Goal: Task Accomplishment & Management: Use online tool/utility

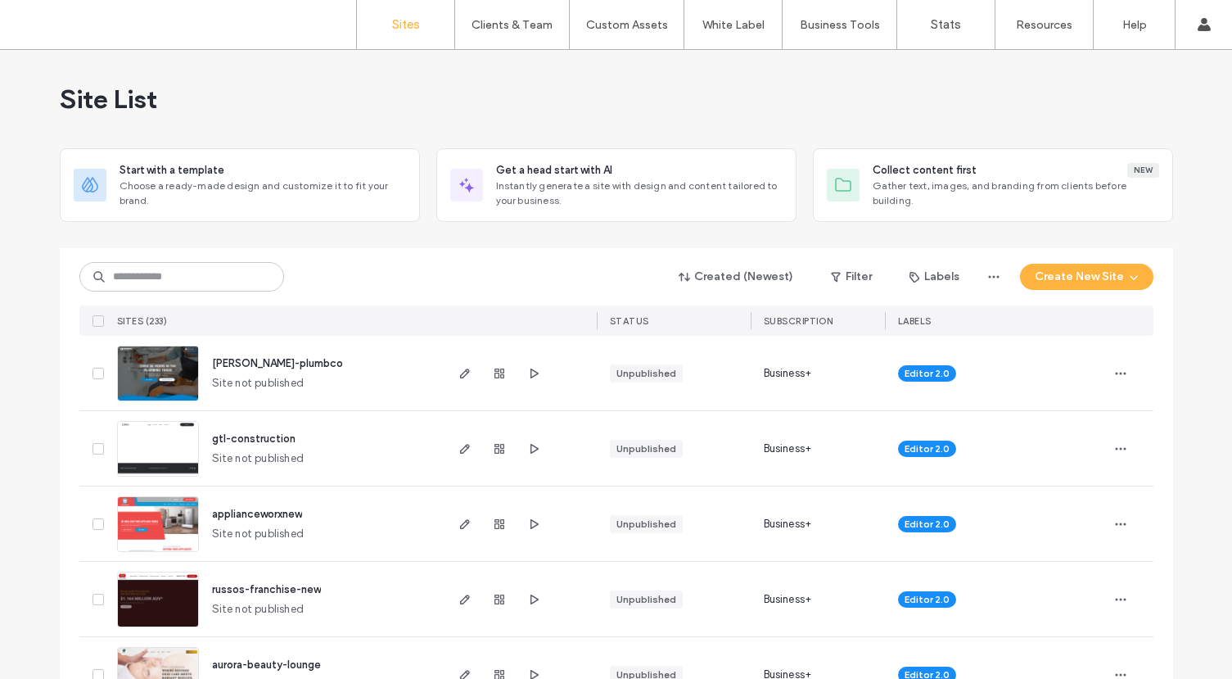
click at [201, 282] on input at bounding box center [181, 276] width 205 height 29
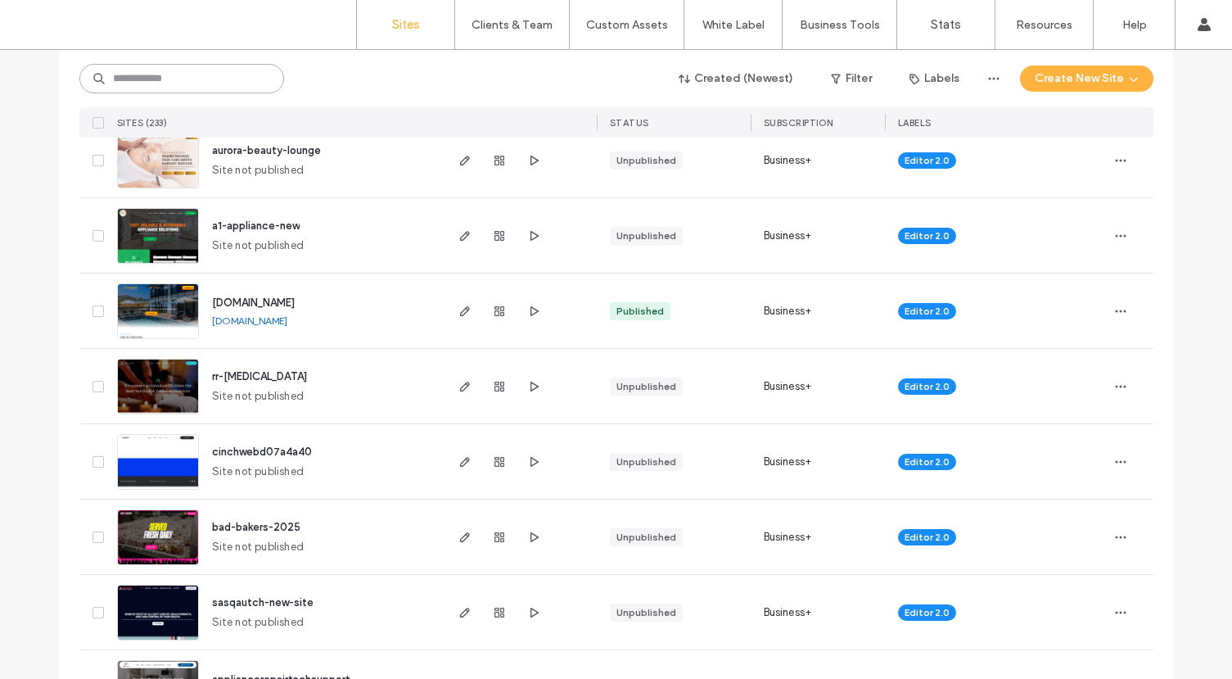
scroll to position [649, 0]
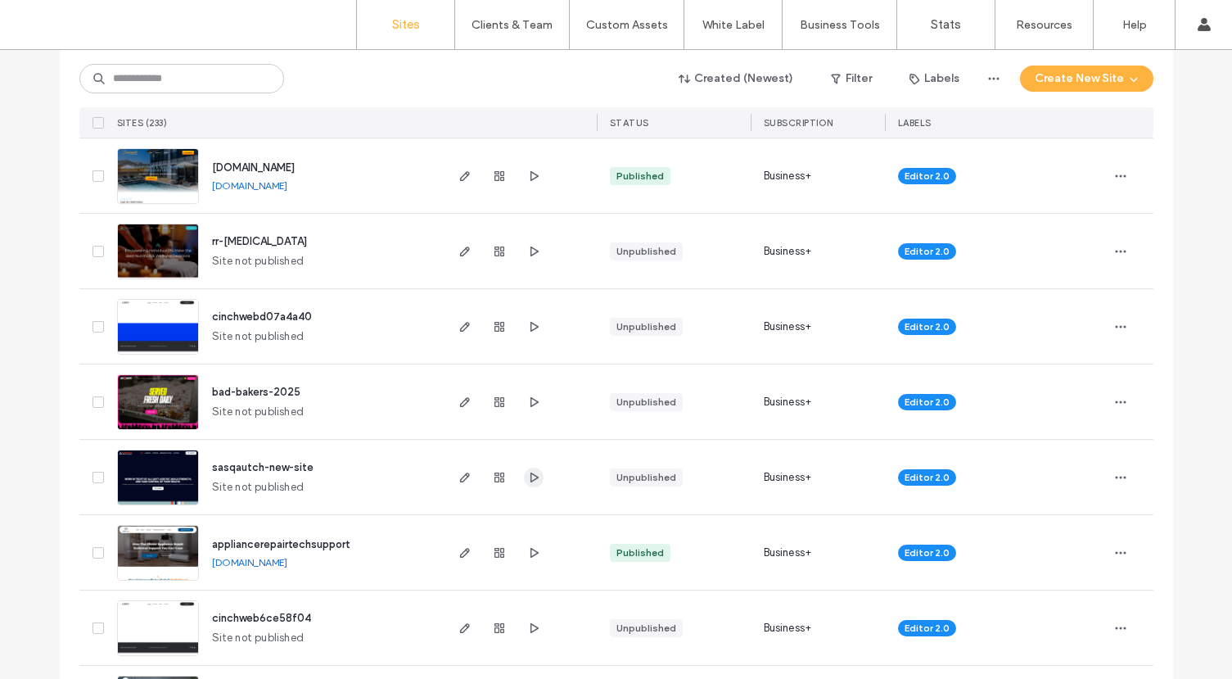
click at [531, 473] on icon "button" at bounding box center [533, 477] width 13 height 13
click at [265, 468] on span "sasqautch-new-site" at bounding box center [263, 467] width 102 height 12
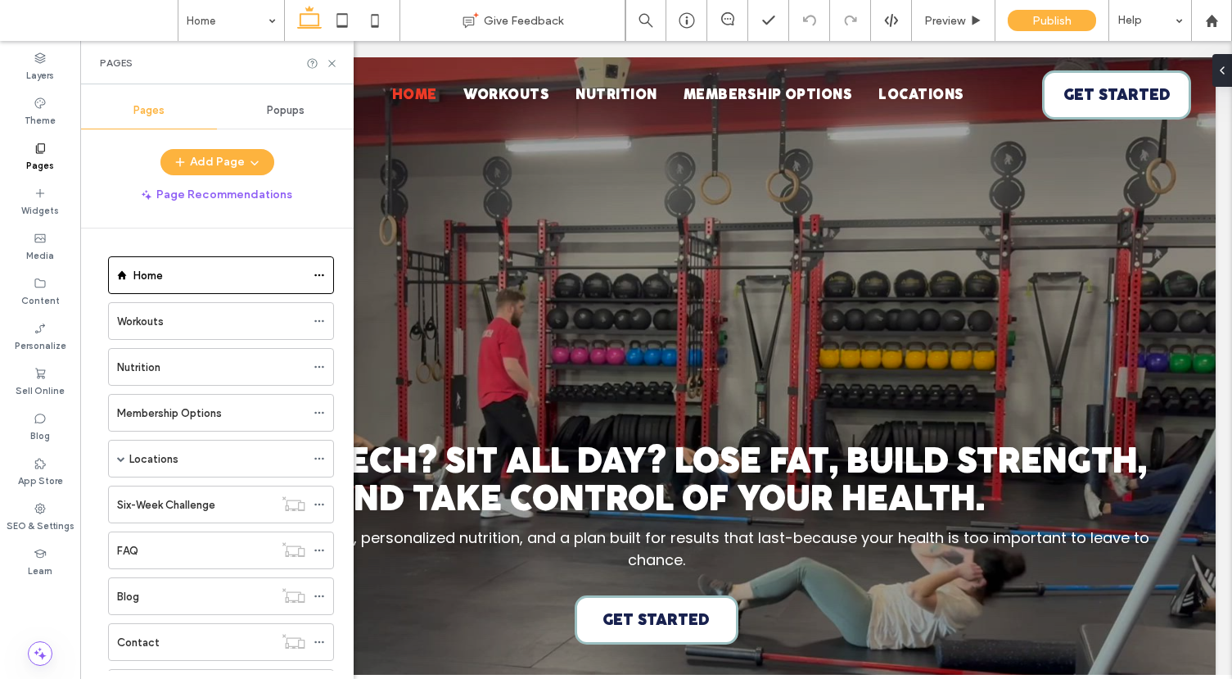
scroll to position [765, 0]
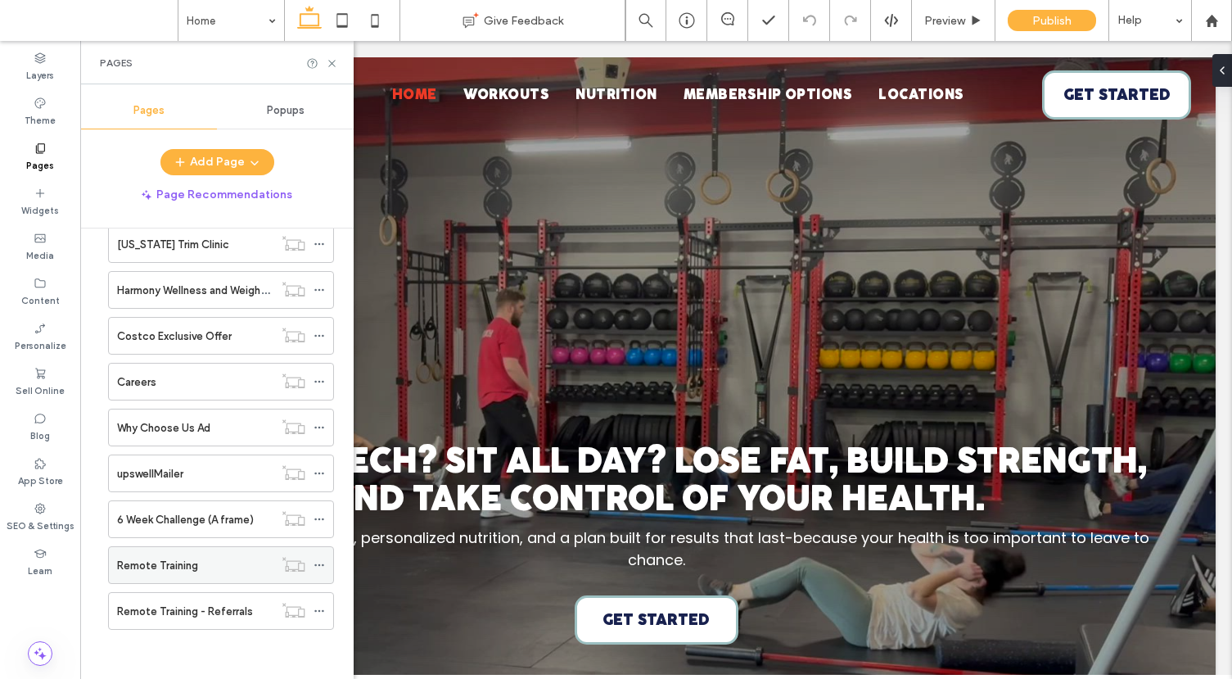
click at [220, 572] on div "Remote Training" at bounding box center [195, 565] width 156 height 17
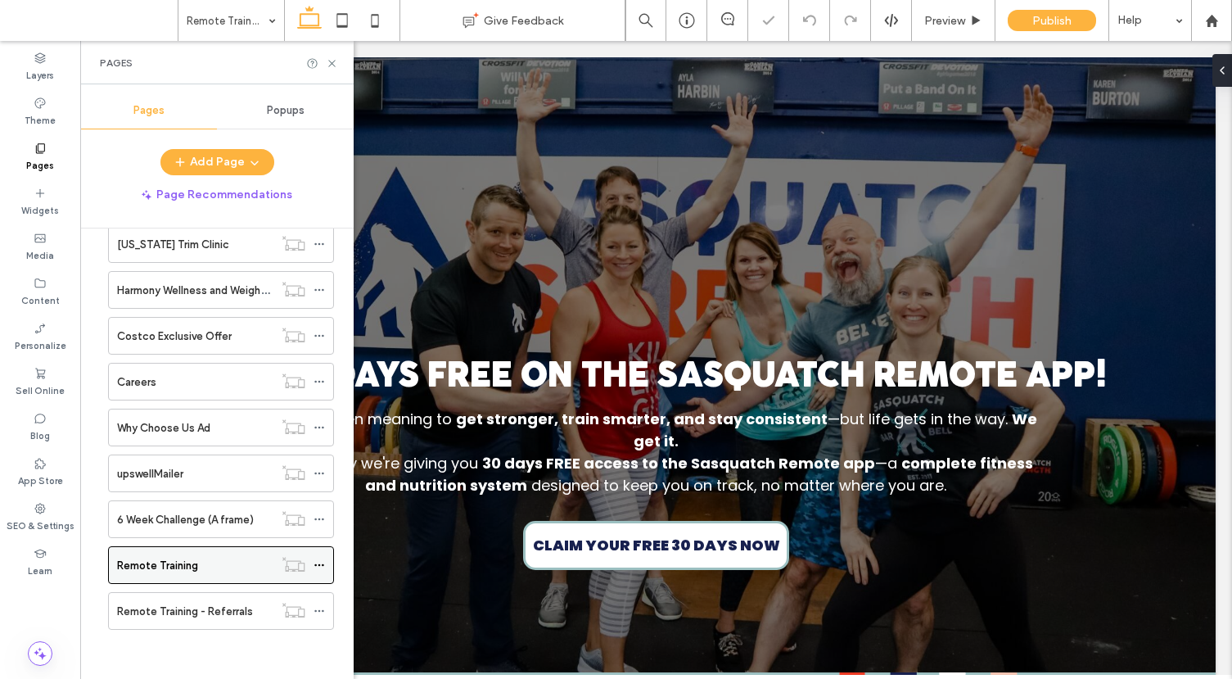
click at [319, 566] on icon at bounding box center [319, 564] width 11 height 11
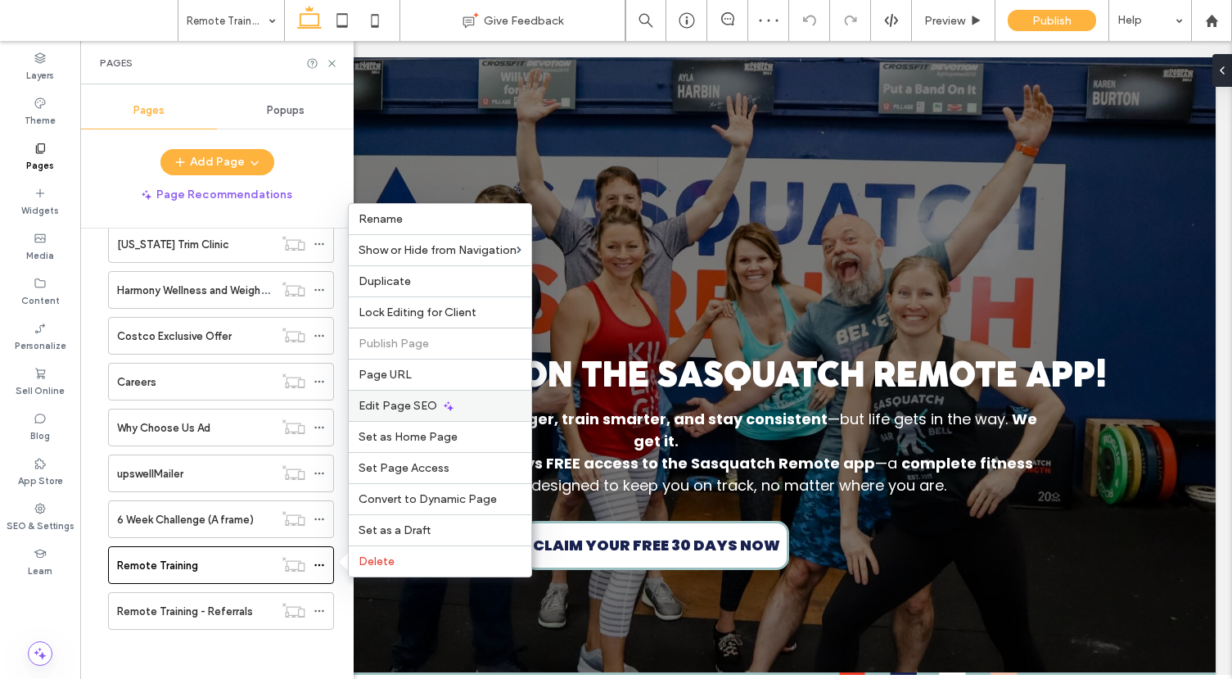
click at [494, 408] on div "Edit Page SEO" at bounding box center [440, 405] width 183 height 31
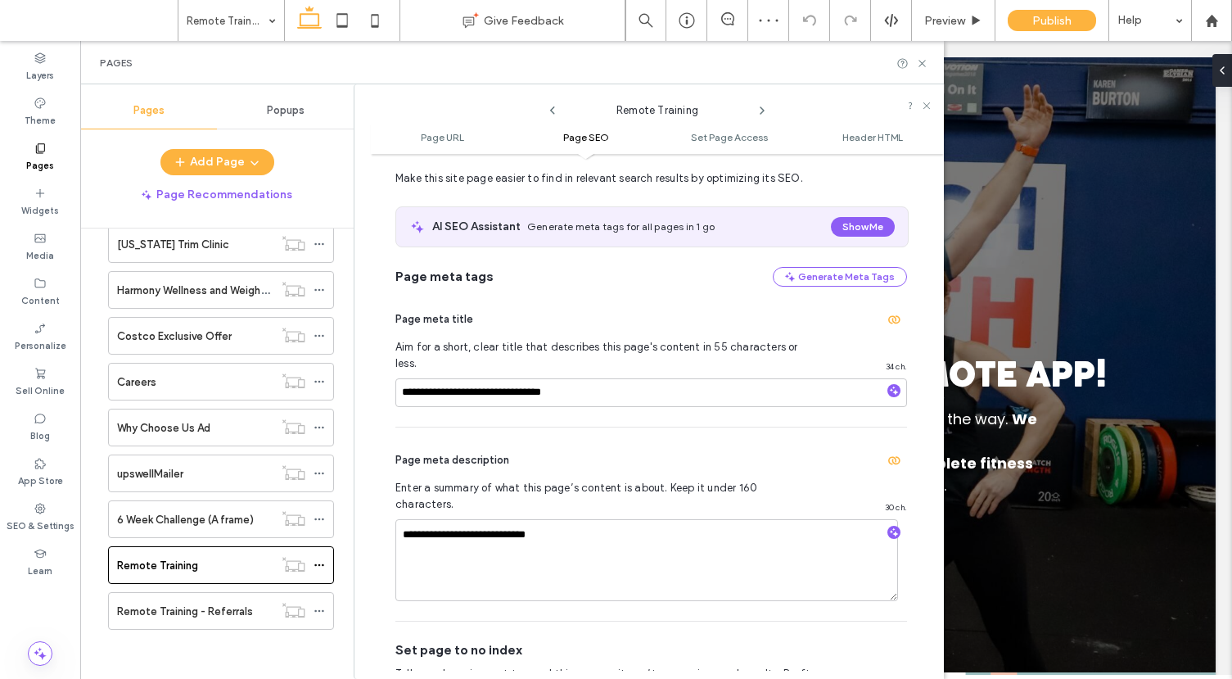
scroll to position [464, 0]
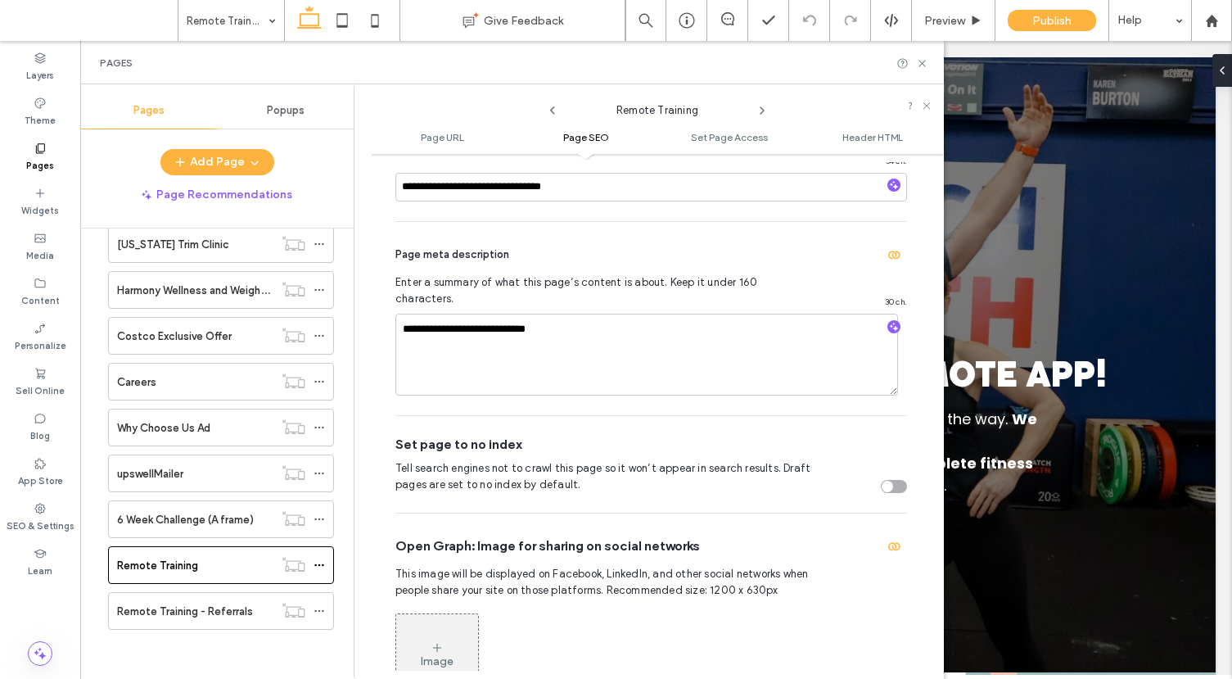
click at [888, 480] on div "toggle" at bounding box center [894, 486] width 26 height 13
click at [761, 111] on icon at bounding box center [762, 110] width 13 height 13
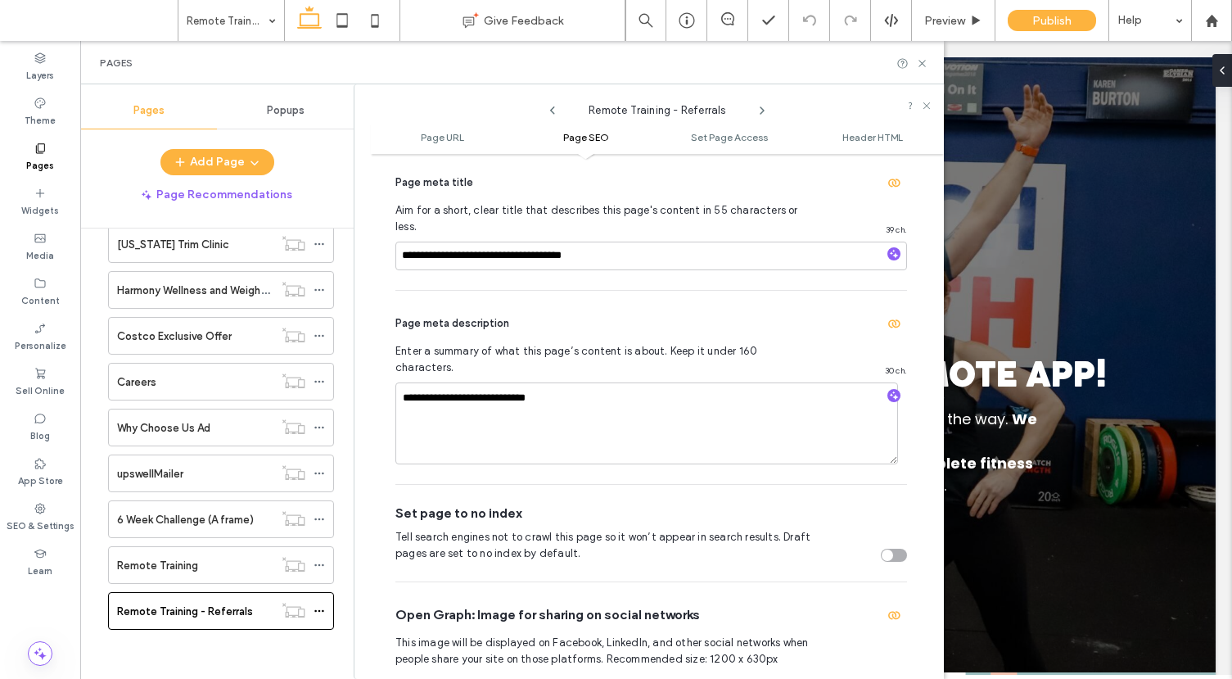
scroll to position [454, 0]
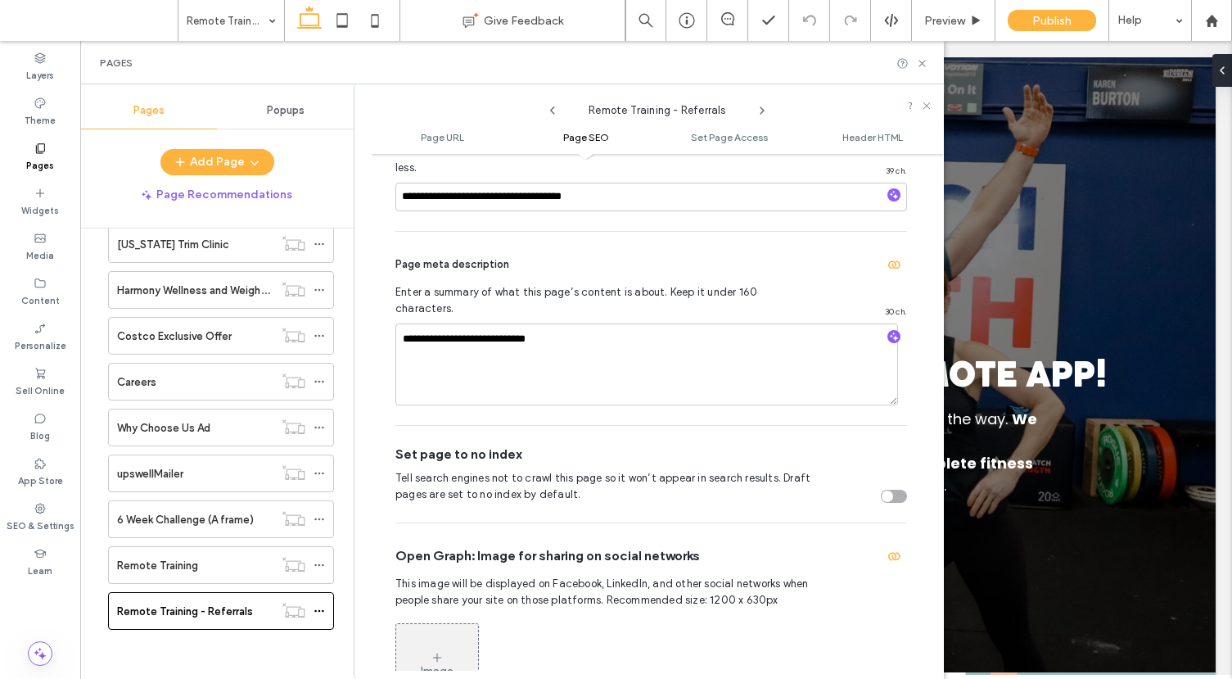
click at [889, 490] on div "toggle" at bounding box center [894, 496] width 26 height 13
click at [556, 111] on icon at bounding box center [552, 110] width 13 height 13
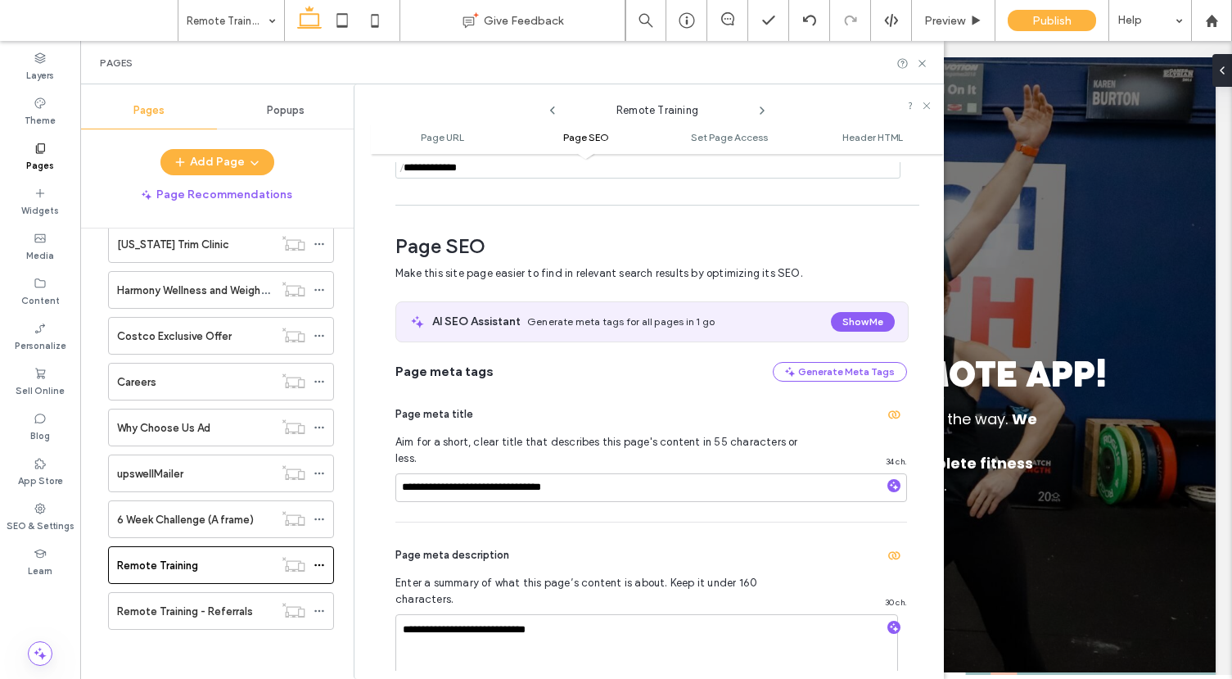
scroll to position [224, 0]
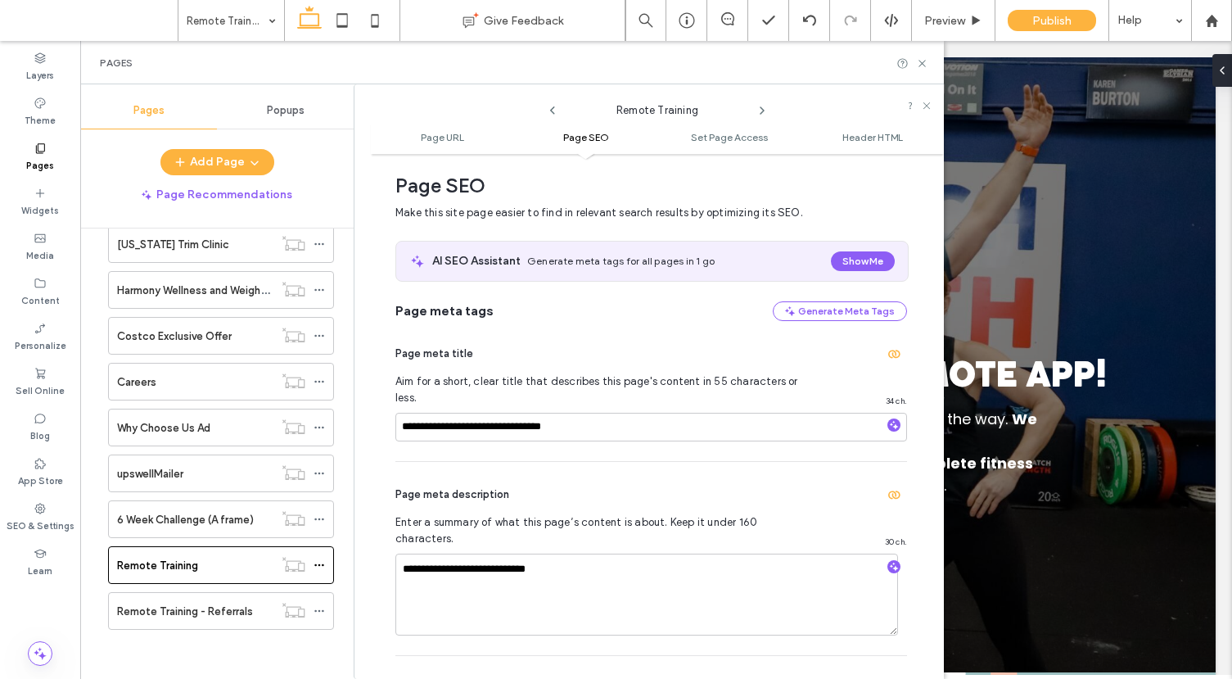
click at [289, 109] on span "Popups" at bounding box center [286, 110] width 38 height 13
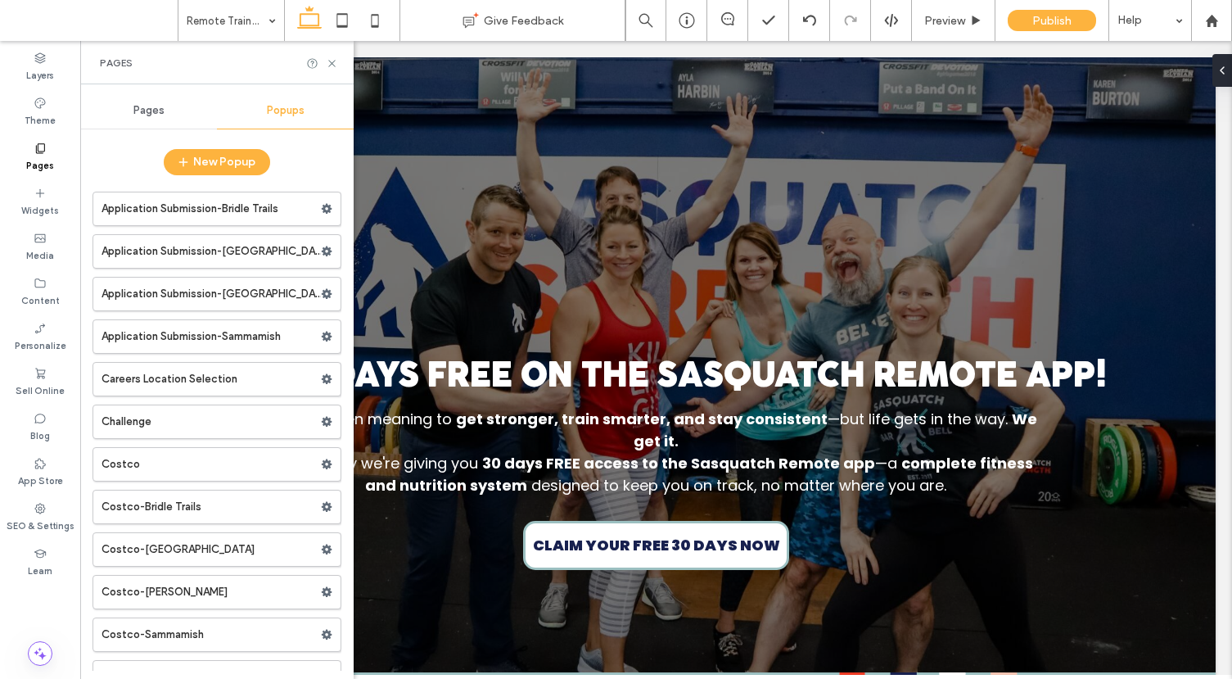
click at [144, 108] on span "Pages" at bounding box center [148, 110] width 31 height 13
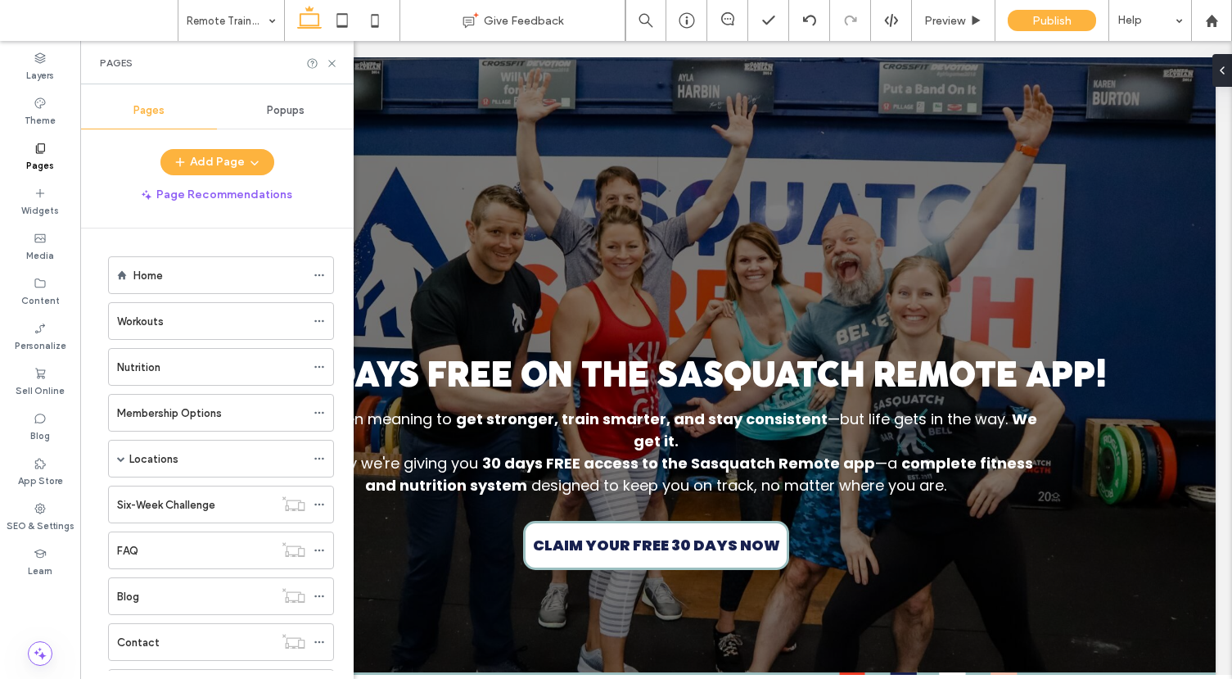
click at [273, 123] on div "Popups" at bounding box center [285, 111] width 137 height 36
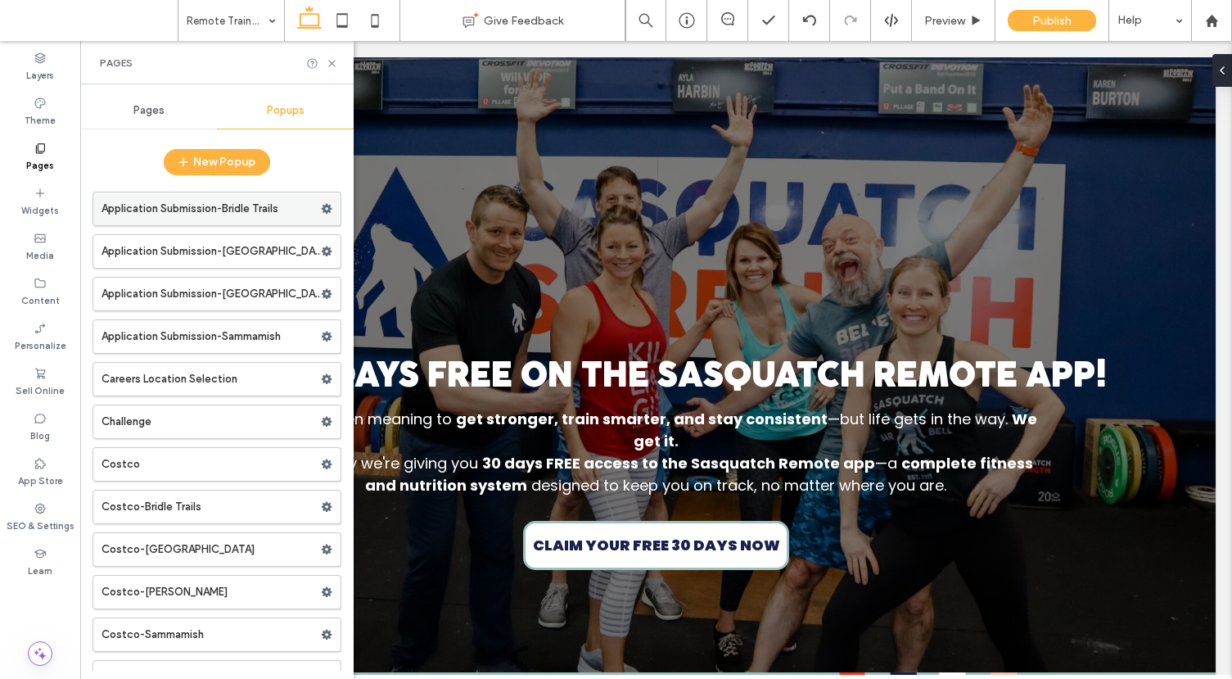
click at [251, 200] on label "Application Submission-Bridle Trails" at bounding box center [211, 208] width 219 height 33
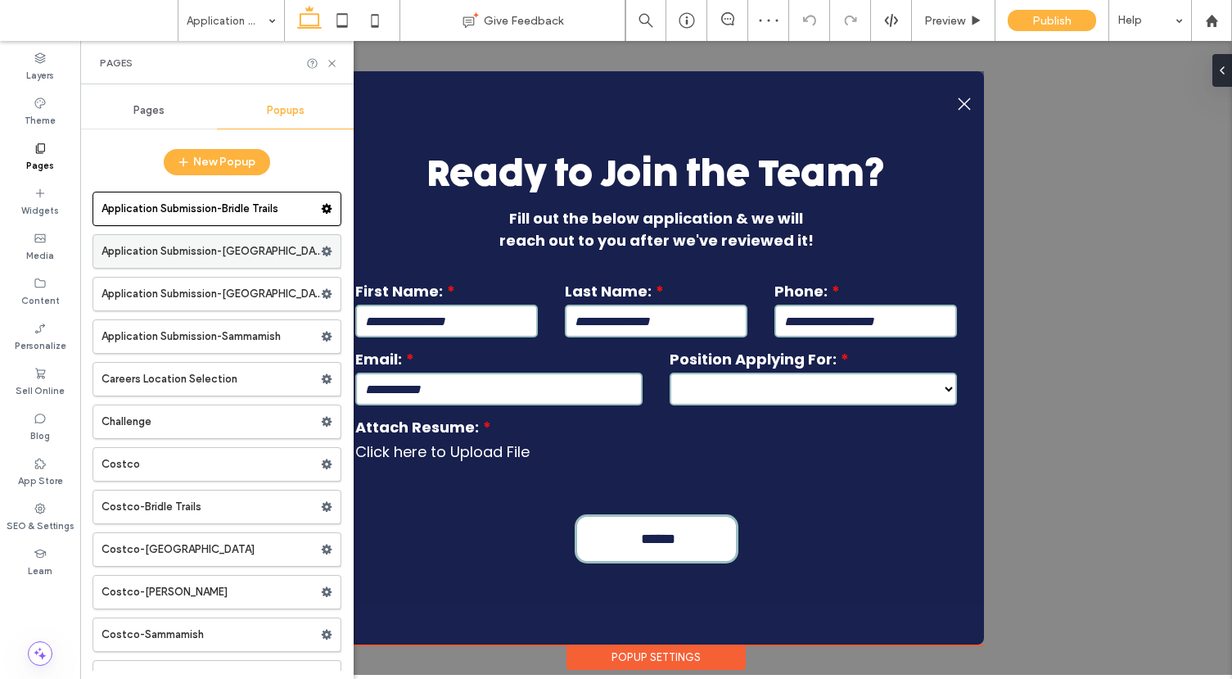
click at [244, 255] on label "Application Submission-Kirkland" at bounding box center [211, 251] width 219 height 33
click at [237, 283] on label "Application Submission-Redmond" at bounding box center [211, 294] width 219 height 33
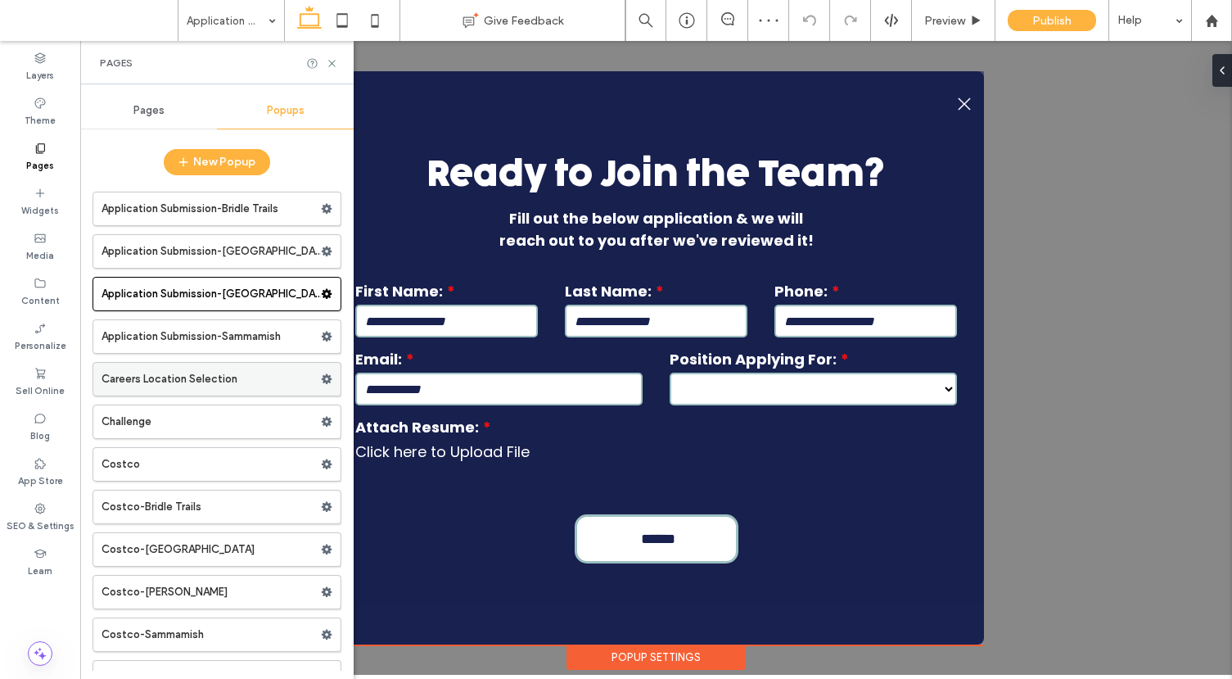
click at [255, 374] on label "Careers Location Selection" at bounding box center [211, 379] width 219 height 33
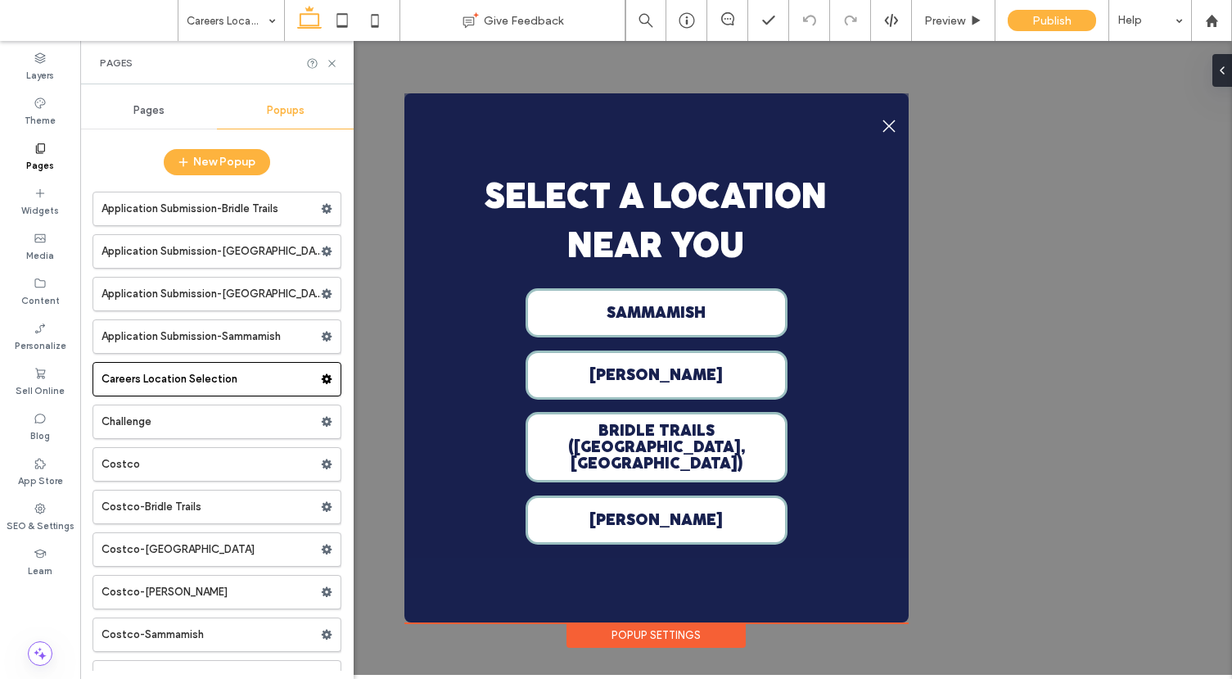
click at [166, 119] on div "Pages" at bounding box center [148, 111] width 137 height 36
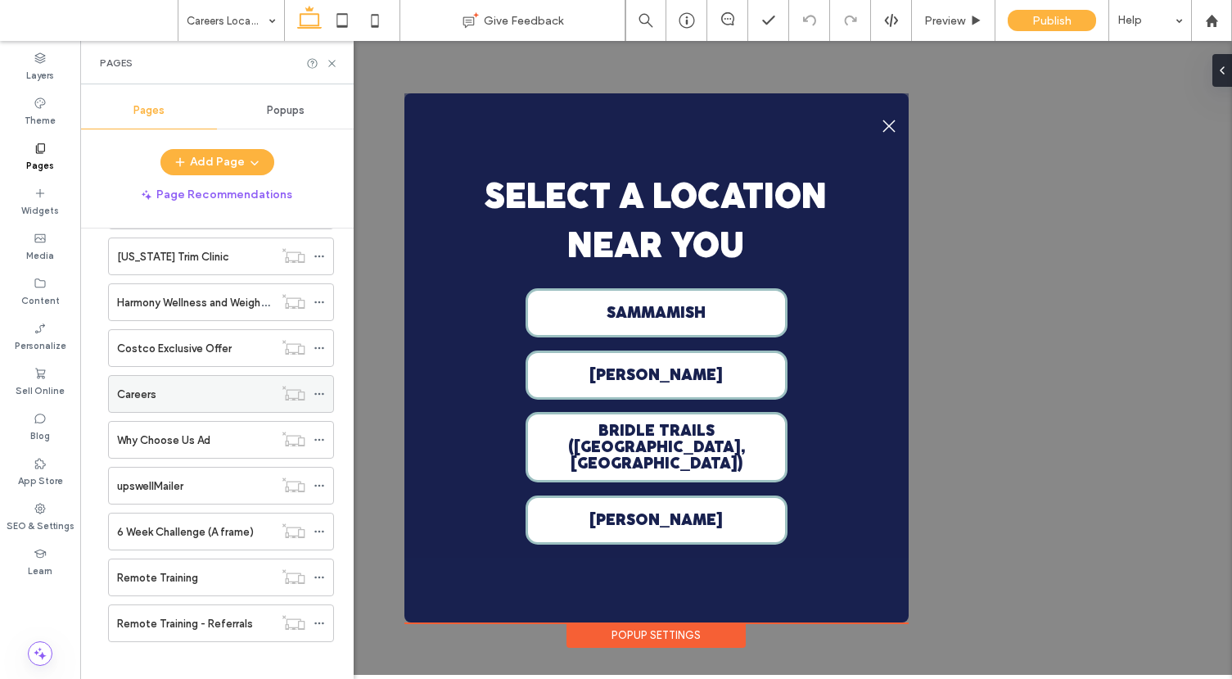
scroll to position [765, 0]
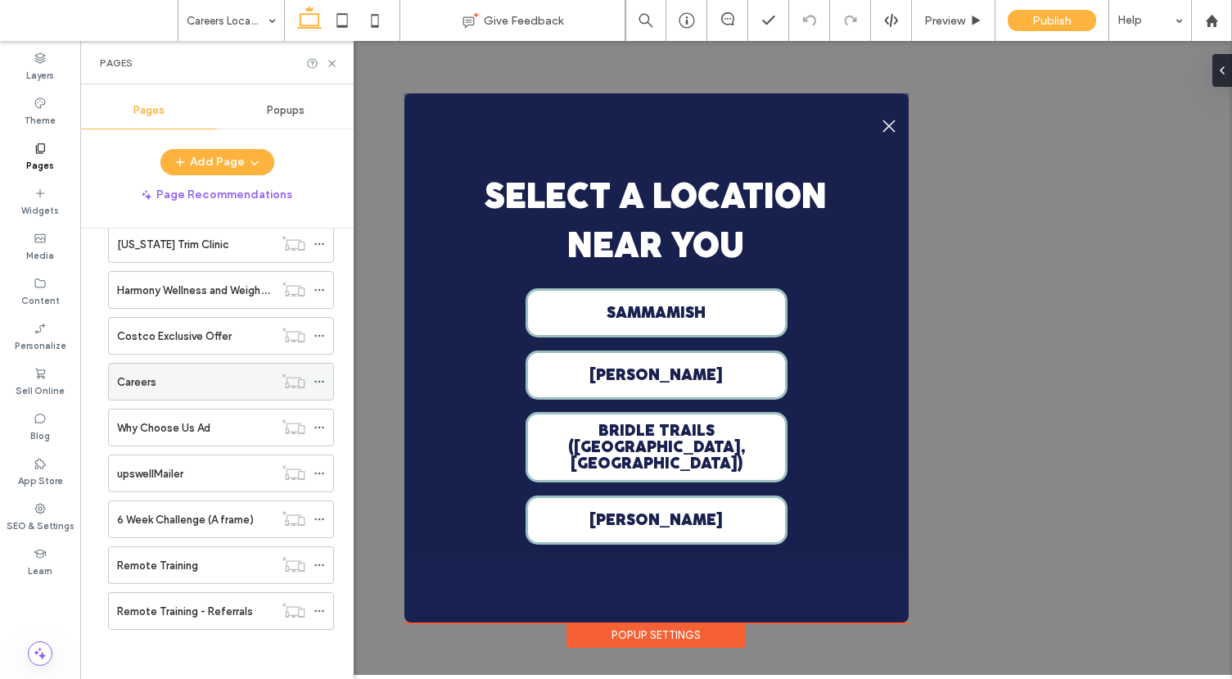
click at [213, 373] on div "Careers" at bounding box center [195, 381] width 156 height 17
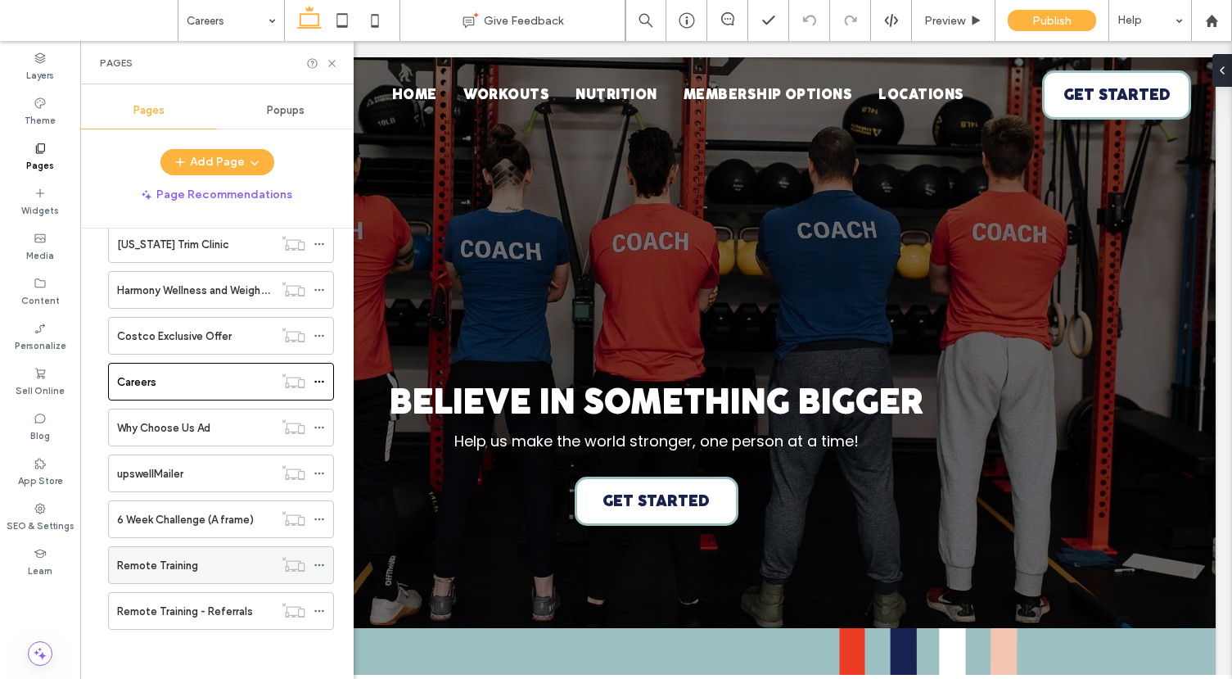
click at [211, 572] on div "Remote Training" at bounding box center [195, 565] width 156 height 17
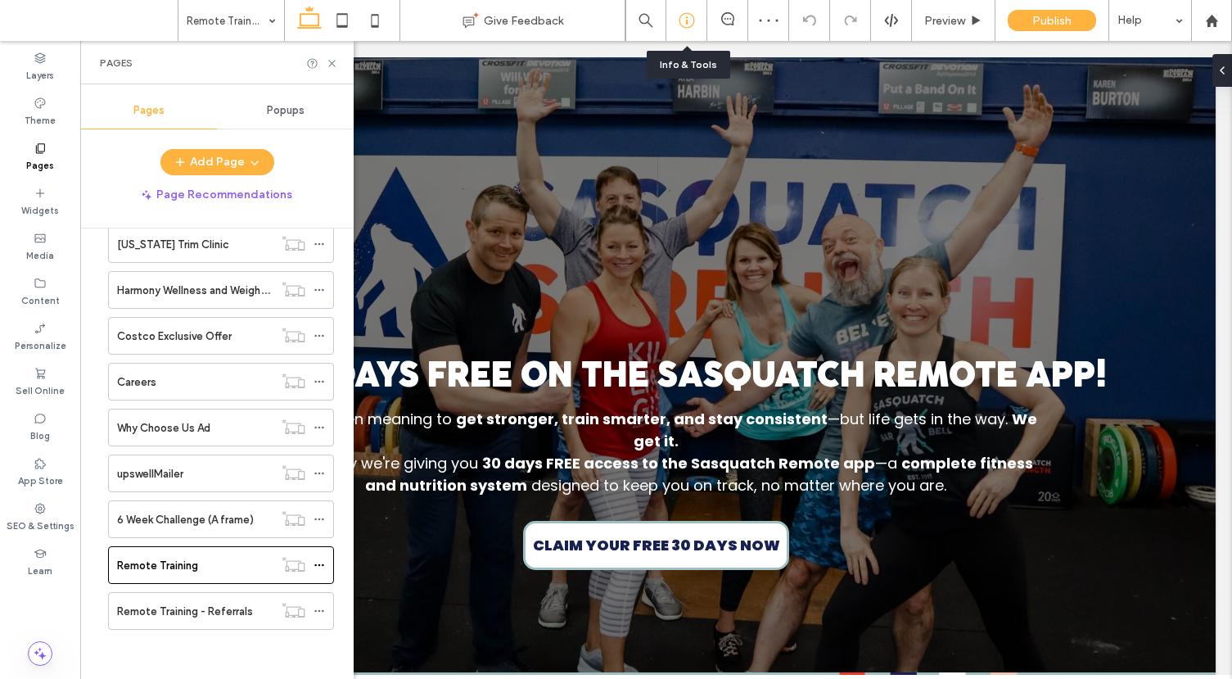
click at [692, 25] on use at bounding box center [687, 21] width 16 height 16
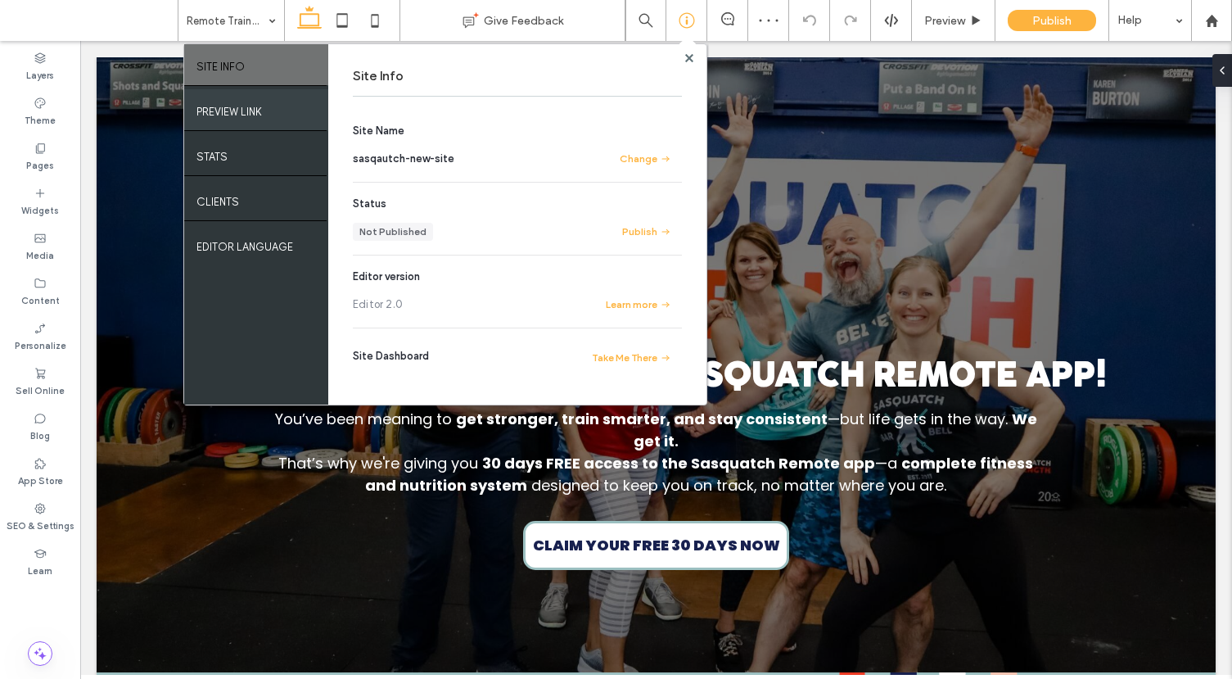
click at [267, 106] on div "PREVIEW LINK" at bounding box center [256, 109] width 144 height 41
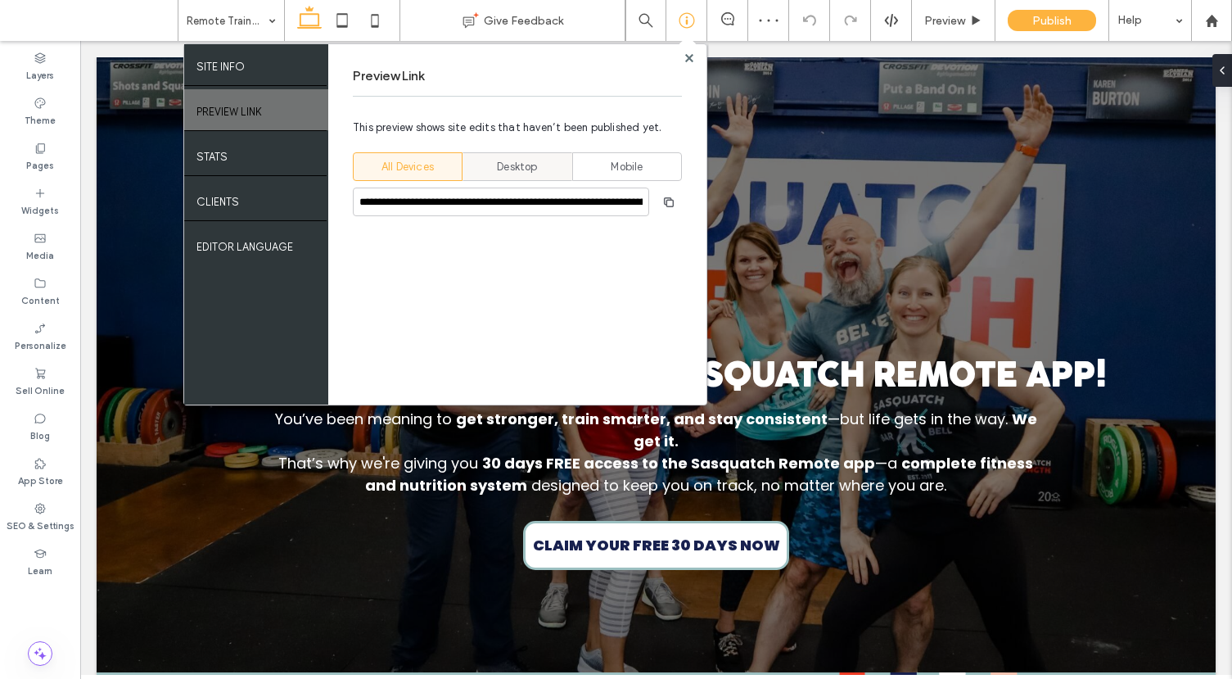
click at [514, 164] on span "Desktop" at bounding box center [517, 167] width 40 height 16
type input "**********"
click at [668, 209] on span "button" at bounding box center [669, 202] width 26 height 26
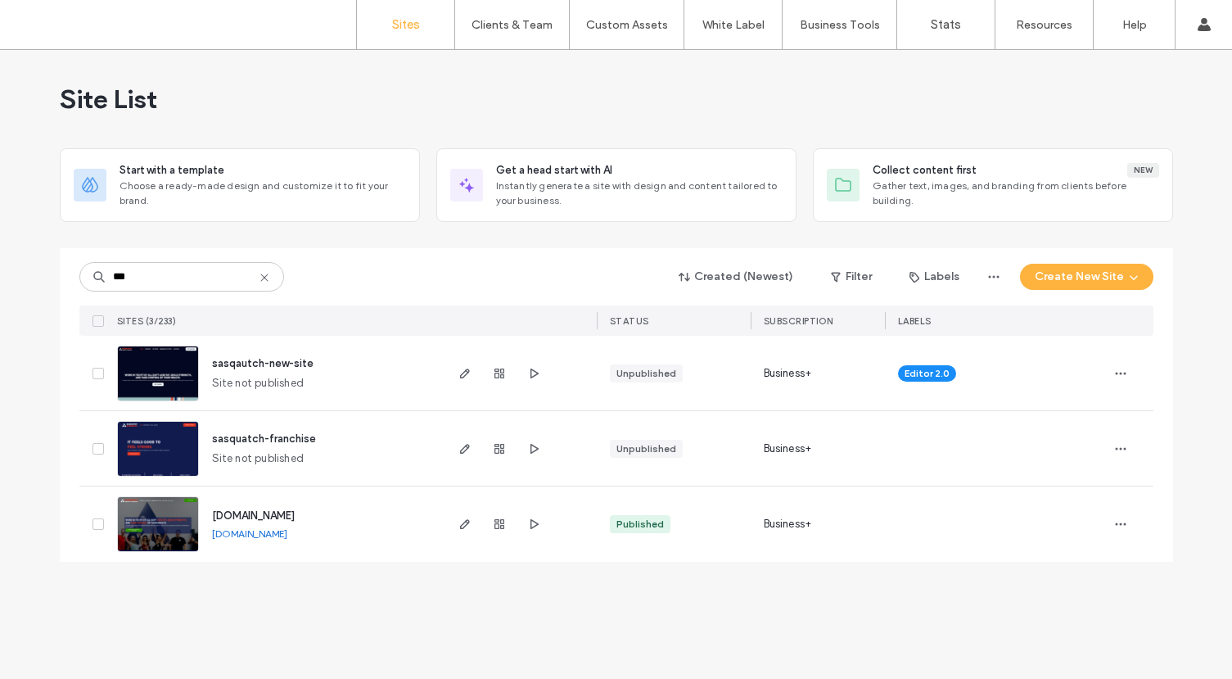
type input "***"
click at [295, 522] on div "www.sasquatchstrength.com" at bounding box center [253, 516] width 83 height 16
click at [295, 519] on span "www.sasquatchstrength.com" at bounding box center [253, 515] width 83 height 12
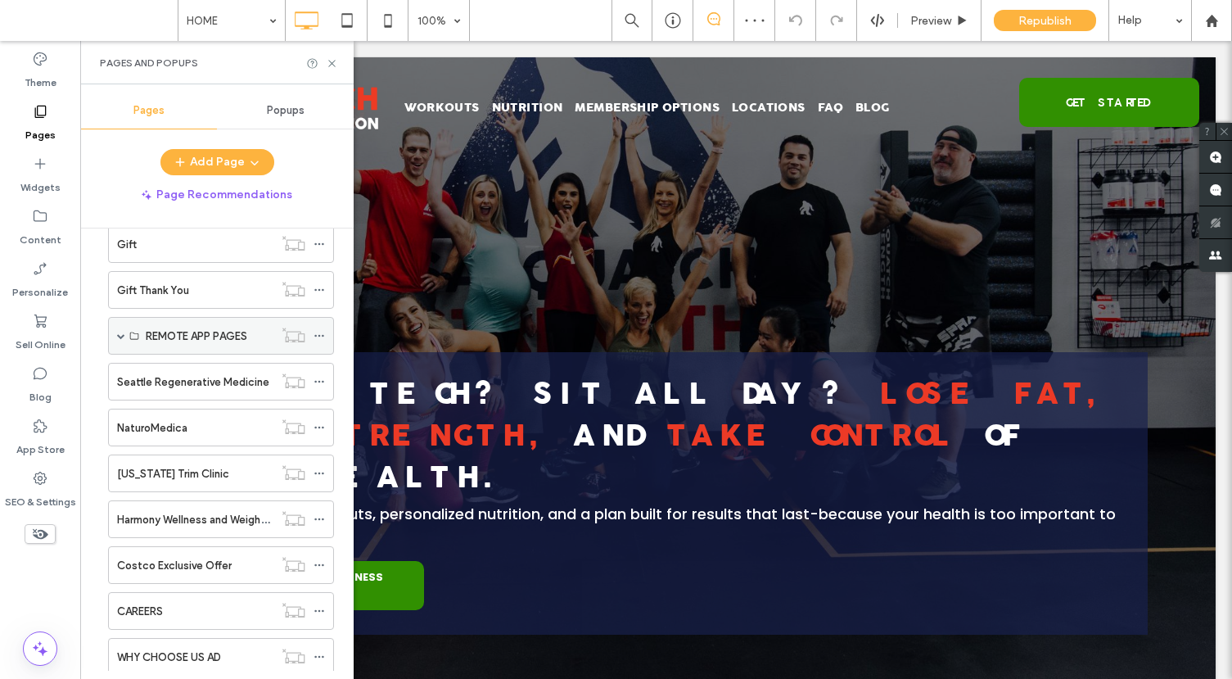
click at [120, 338] on span at bounding box center [121, 336] width 8 height 8
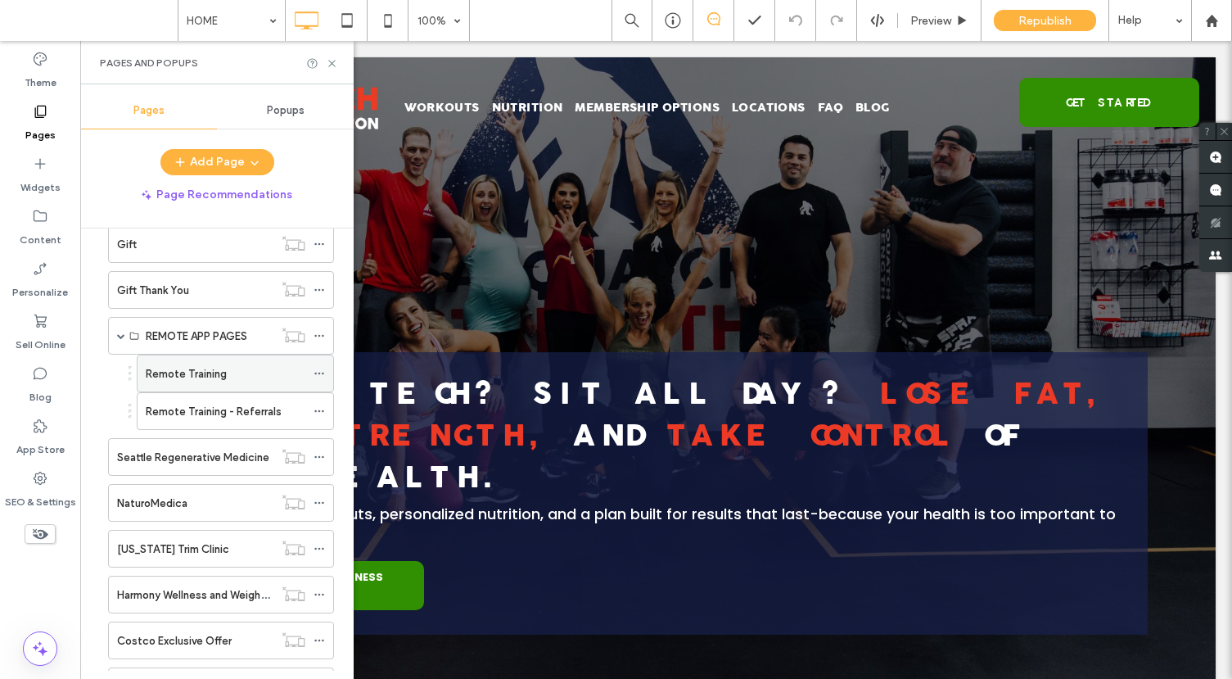
click at [315, 371] on icon at bounding box center [319, 373] width 11 height 11
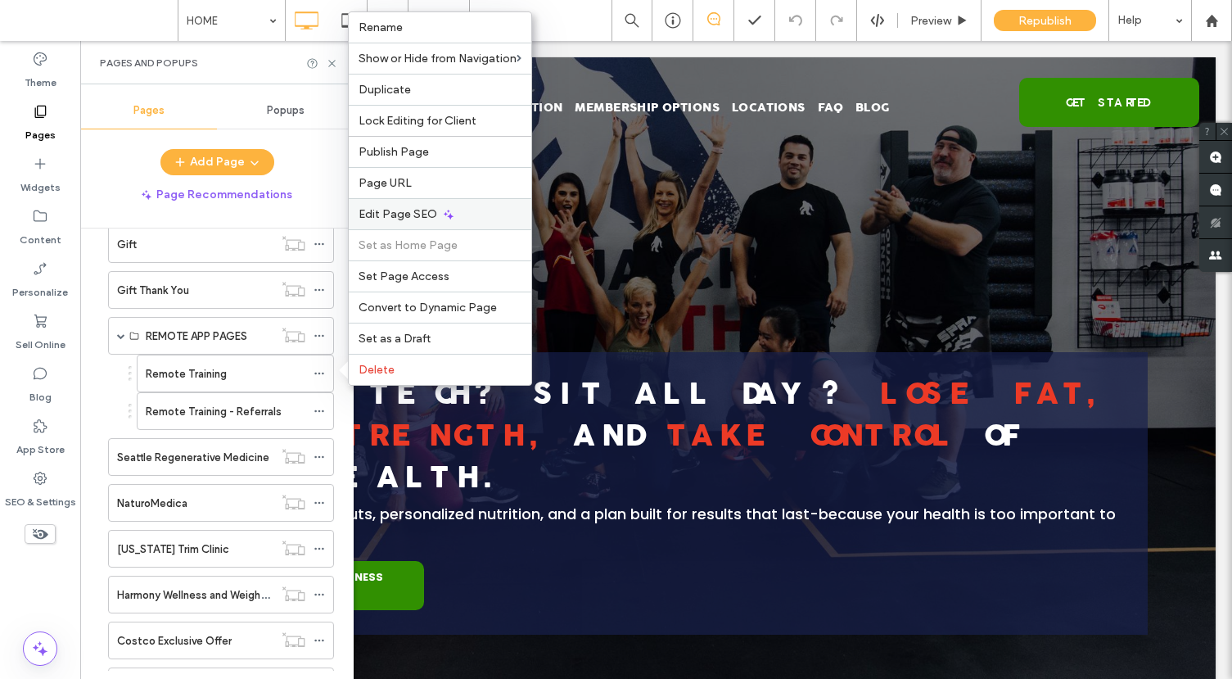
click at [455, 215] on div "Edit Page SEO" at bounding box center [440, 213] width 183 height 31
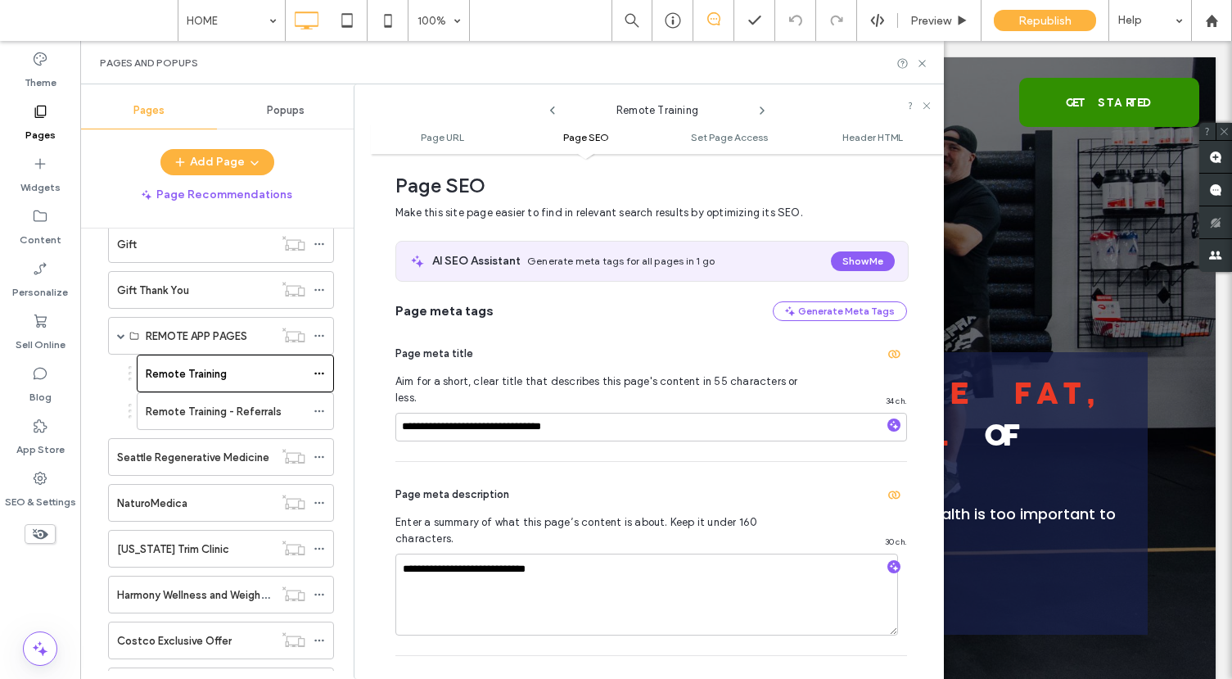
scroll to position [513, 0]
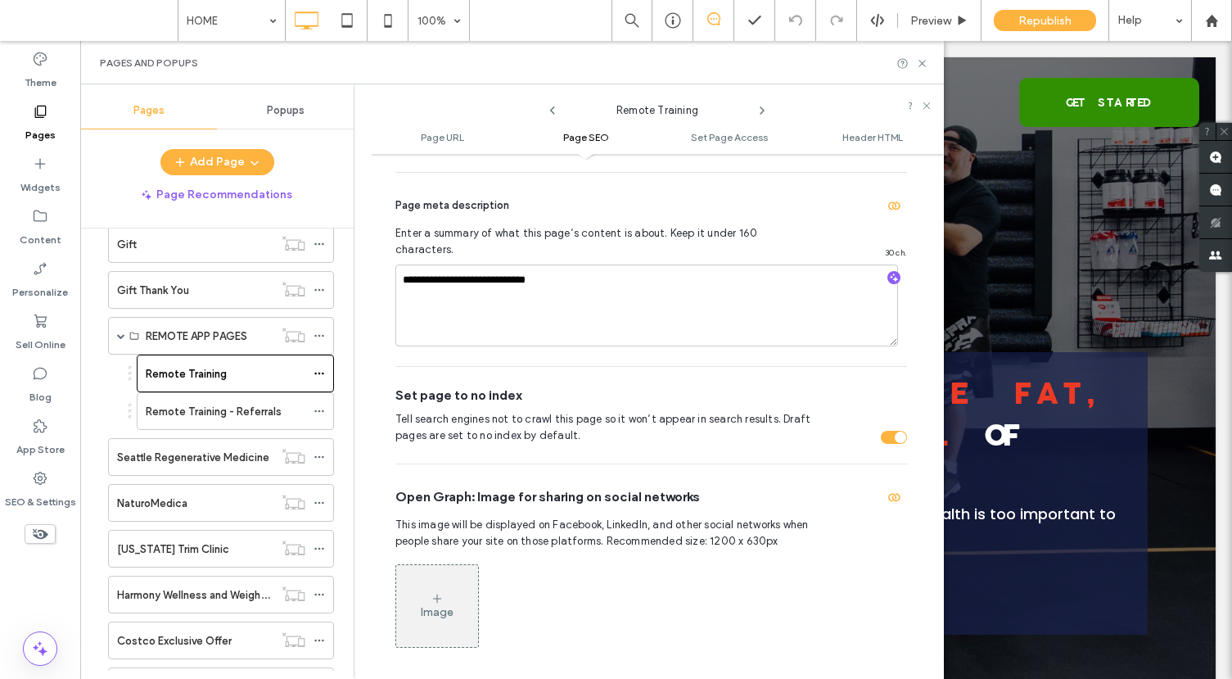
click at [761, 112] on icon at bounding box center [762, 110] width 13 height 13
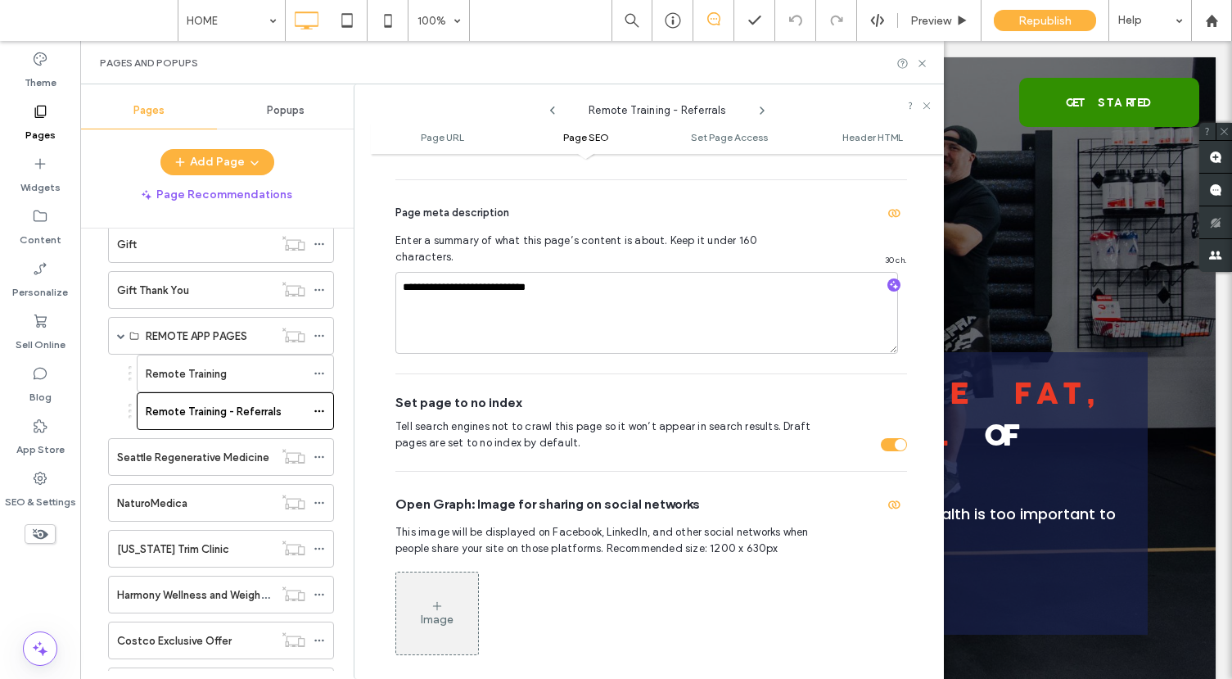
scroll to position [513, 0]
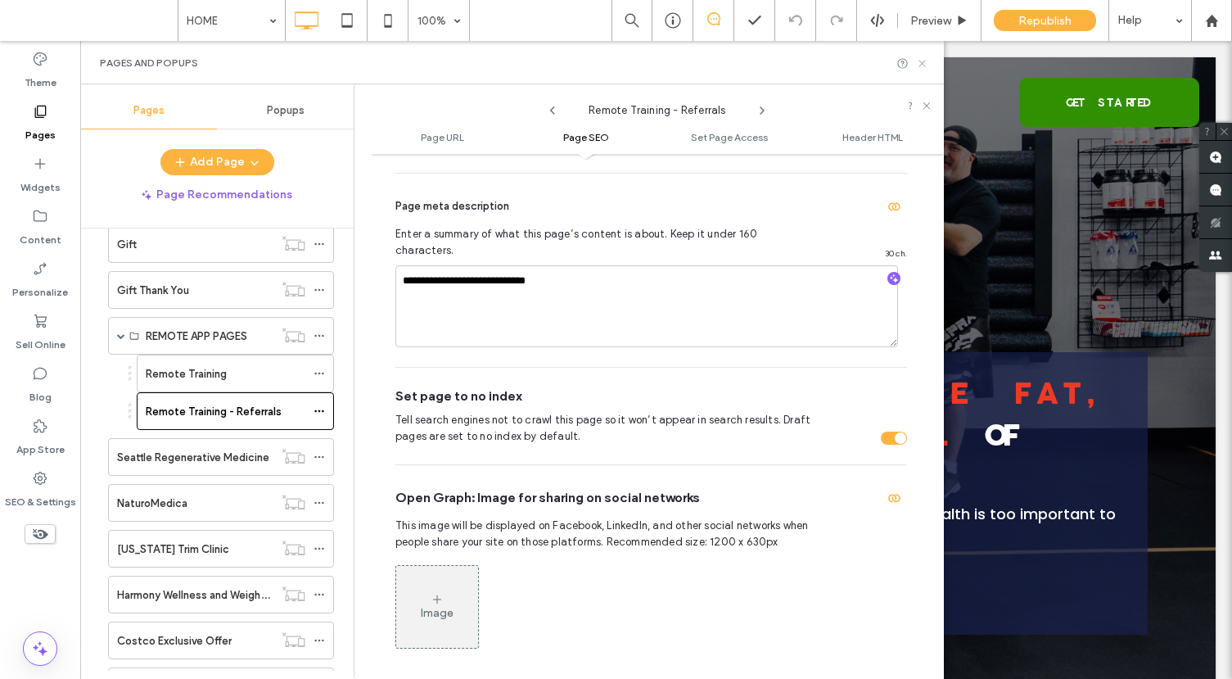
click at [926, 62] on icon at bounding box center [922, 63] width 12 height 12
